Goal: Transaction & Acquisition: Purchase product/service

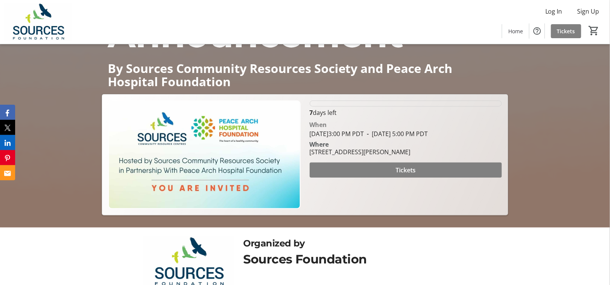
scroll to position [114, 0]
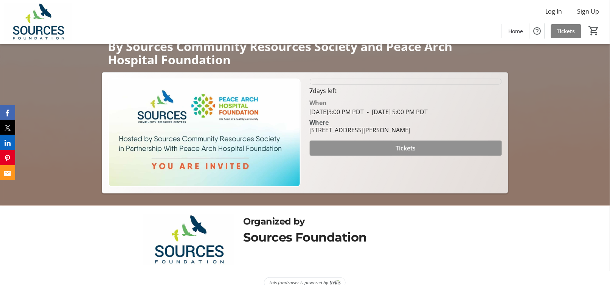
click at [399, 148] on span "Tickets" at bounding box center [406, 148] width 20 height 9
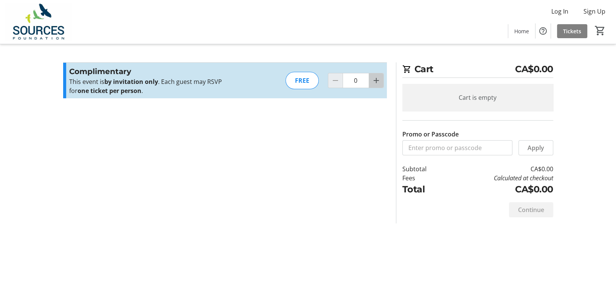
click at [375, 83] on mat-icon "Increment by one" at bounding box center [376, 80] width 9 height 9
type input "1"
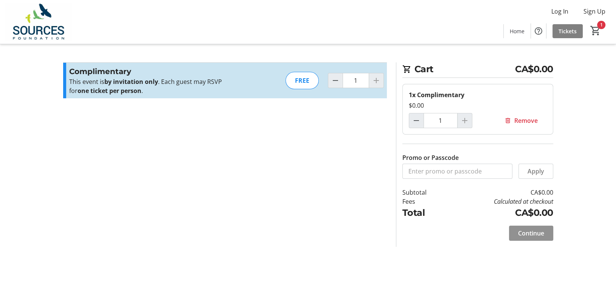
click at [526, 233] on span "Continue" at bounding box center [531, 233] width 26 height 9
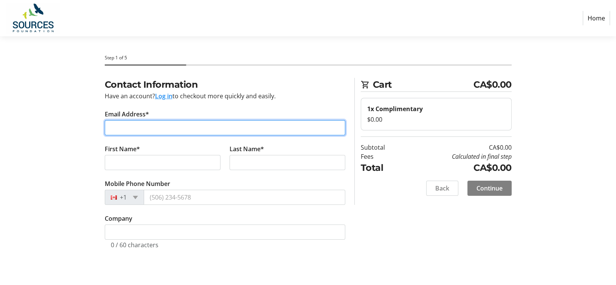
click at [137, 125] on input "Email Address*" at bounding box center [225, 127] width 241 height 15
type input "[EMAIL_ADDRESS][PERSON_NAME][DOMAIN_NAME]"
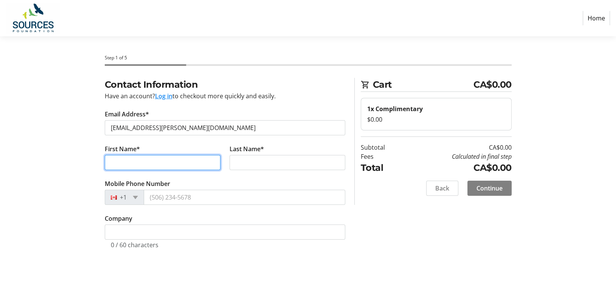
type input "[PERSON_NAME]"
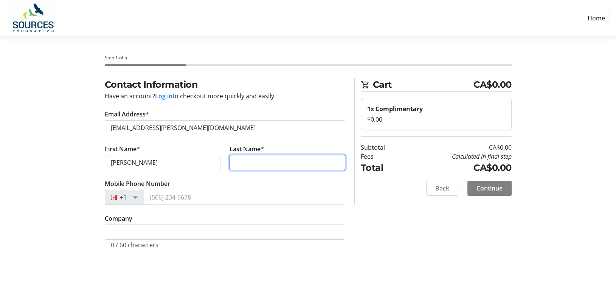
type input "[PERSON_NAME]"
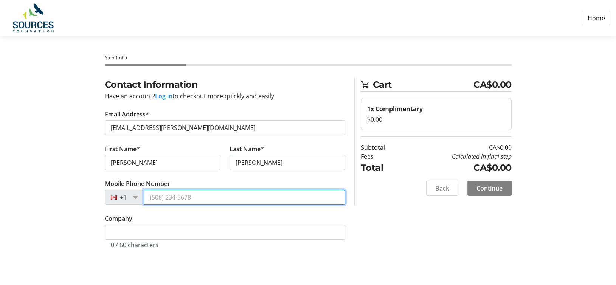
type input "[PHONE_NUMBER]"
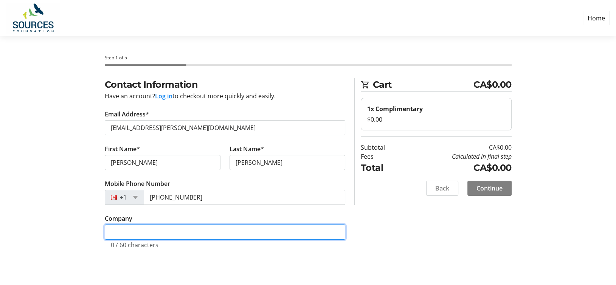
type input "Semiahmoo Rotary club"
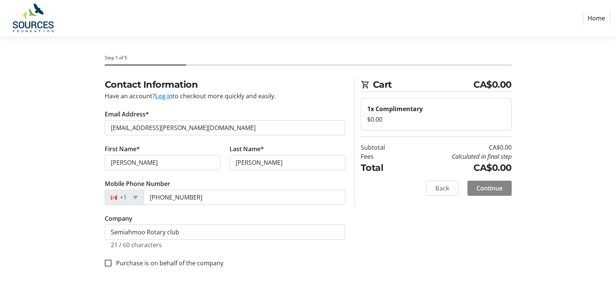
click at [484, 190] on span "Continue" at bounding box center [490, 188] width 26 height 9
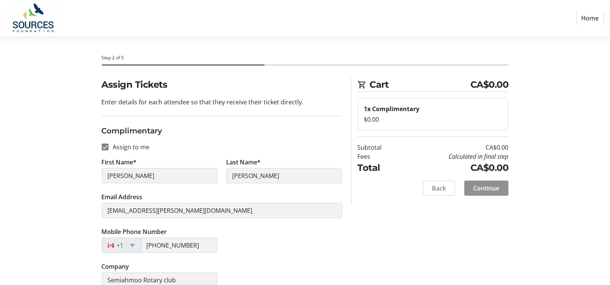
click at [475, 187] on span "Continue" at bounding box center [487, 188] width 26 height 9
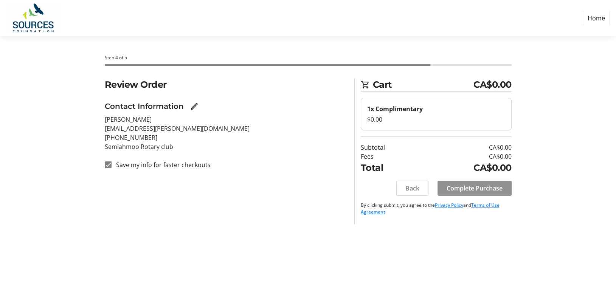
click at [495, 185] on span "Complete Purchase" at bounding box center [475, 188] width 56 height 9
